Goal: Complete application form

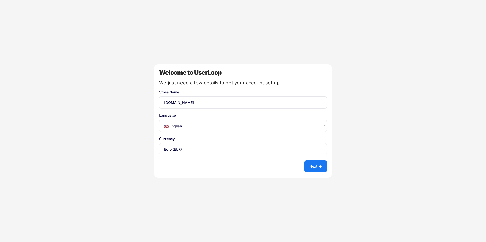
select select ""en""
select select ""1348695171700984260__LOOKUP__1635527639173x833446490375085600""
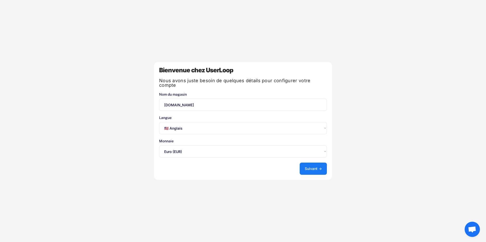
click at [232, 128] on select "Sélectionnez une option... 🇺🇸 Anglais 🇫🇷 English 🇩🇪 Deutsch 🇪🇸 Español" at bounding box center [243, 128] width 168 height 12
click at [159, 122] on select "Sélectionnez une option... 🇺🇸 Anglais 🇫🇷 English 🇩🇪 Deutsch 🇪🇸 Español" at bounding box center [243, 128] width 168 height 12
click at [312, 165] on button "Suivant →" at bounding box center [312, 169] width 27 height 12
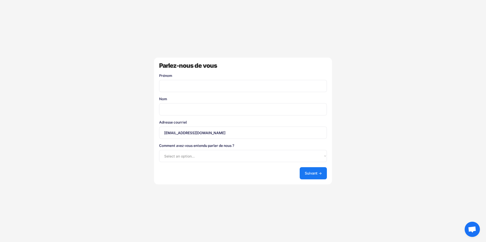
click at [184, 87] on input "input" at bounding box center [243, 86] width 168 height 12
type input "nebil"
type input "amkrane"
click at [181, 156] on select "Select an option... Boutique d’applications Shopify Google (en anglais) UserLoo…" at bounding box center [243, 156] width 168 height 12
select select ""shopify_app_store""
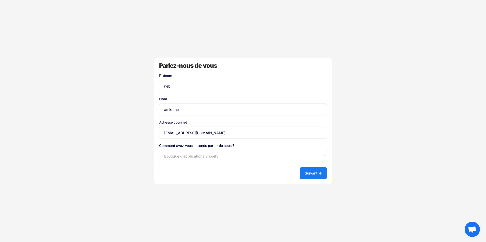
click at [159, 150] on select "Select an option... Boutique d’applications Shopify Google (en anglais) UserLoo…" at bounding box center [243, 156] width 168 height 12
click at [312, 170] on button "Suivant →" at bounding box center [312, 173] width 27 height 12
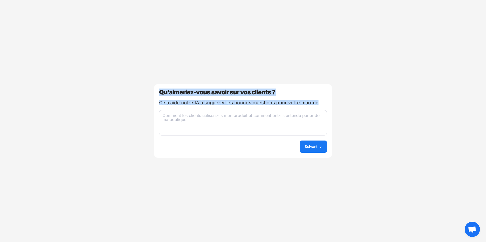
drag, startPoint x: 317, startPoint y: 103, endPoint x: 158, endPoint y: 95, distance: 159.2
click at [158, 95] on div "Qu’aimeriez-vous savoir sur vos clients ? Cela aide notre IA à suggérer les bon…" at bounding box center [243, 121] width 178 height 74
copy div "Qu’aimeriez-vous savoir sur vos clients ? Cela aide notre IA à suggérer les bon…"
